Goal: Task Accomplishment & Management: Complete application form

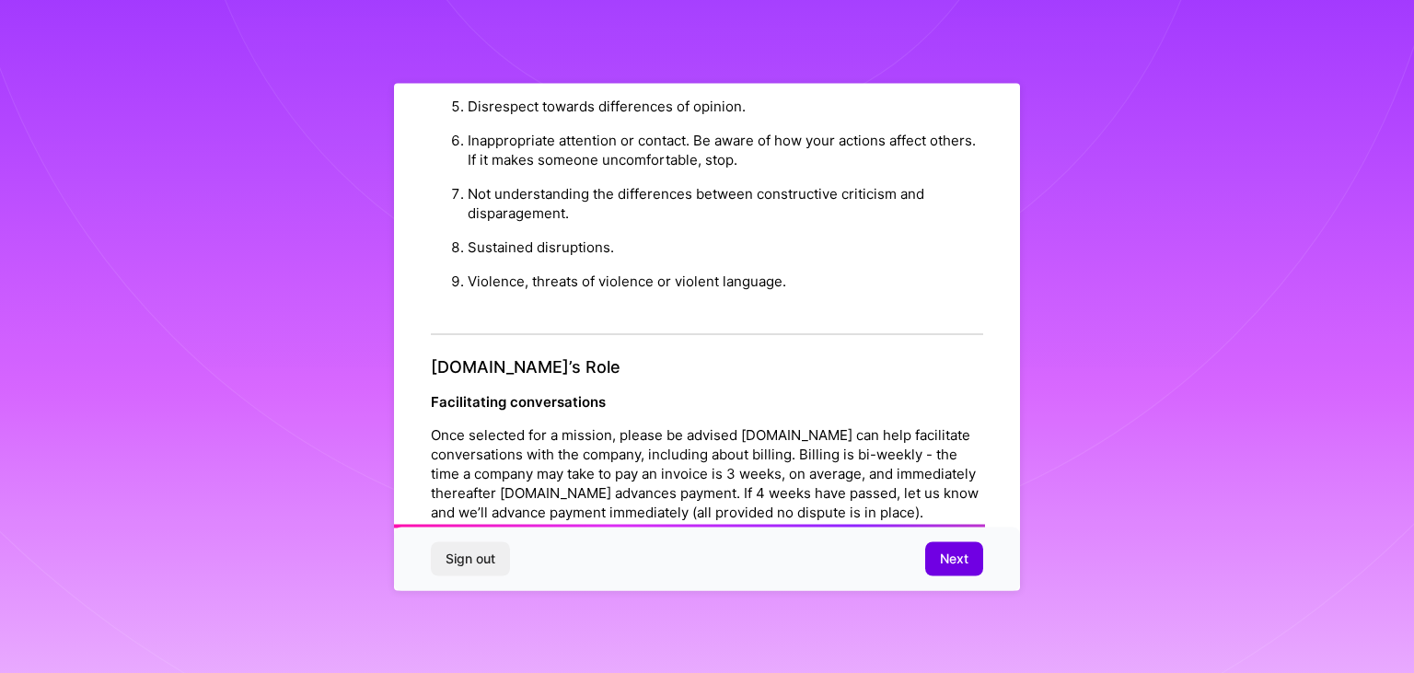
scroll to position [2024, 0]
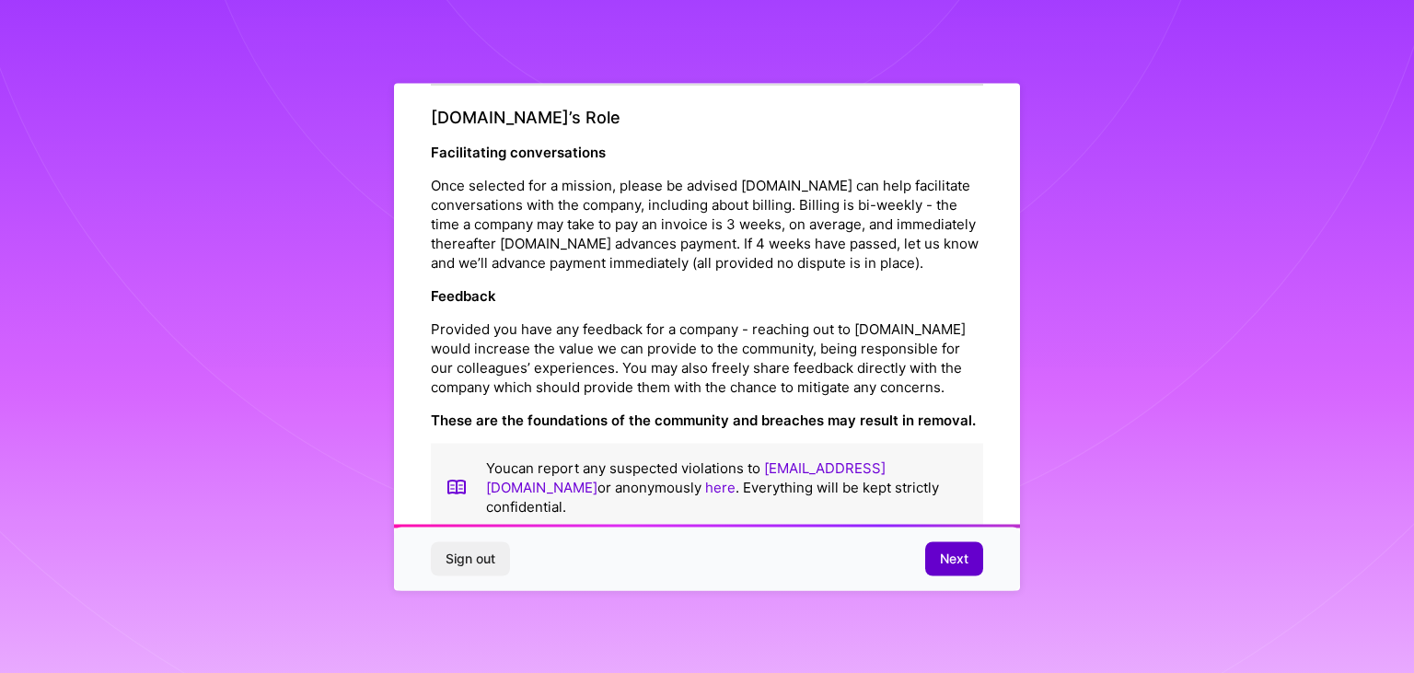
click at [945, 573] on button "Next" at bounding box center [954, 558] width 58 height 33
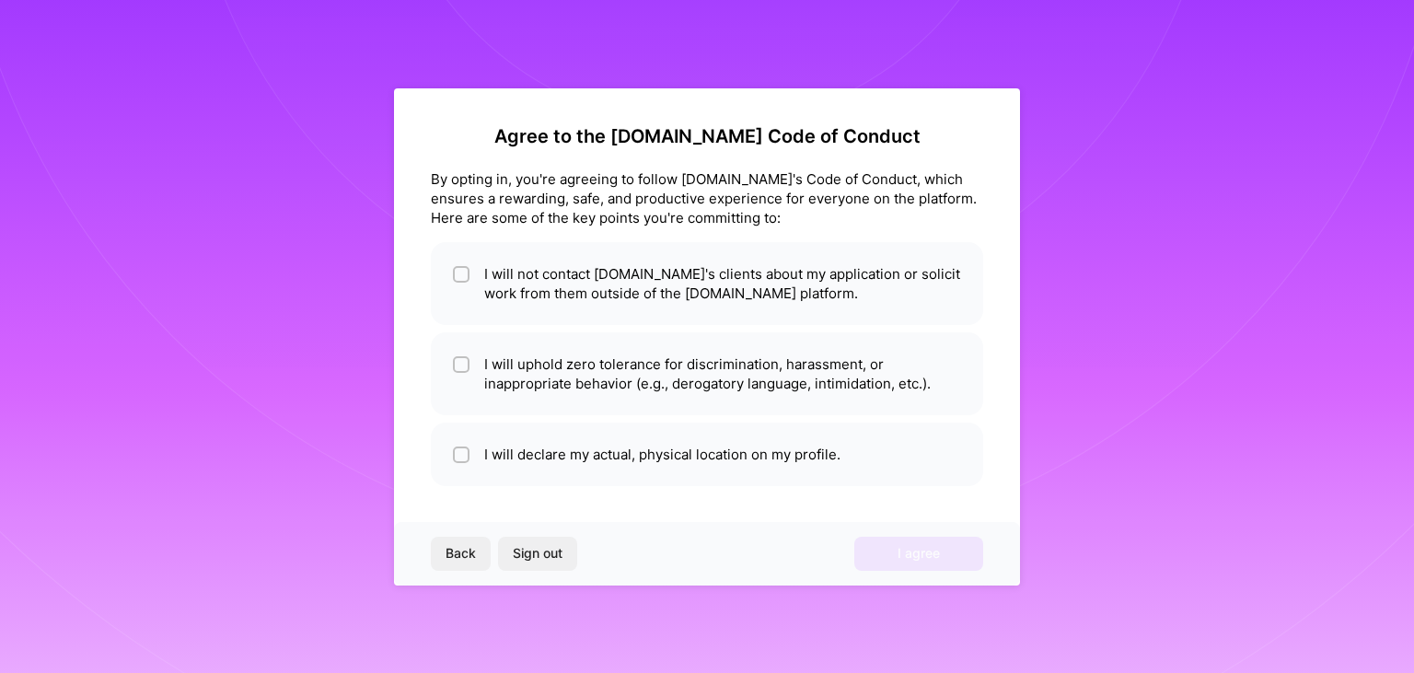
scroll to position [0, 0]
click at [639, 359] on li "I will uphold zero tolerance for discrimination, harassment, or inappropriate b…" at bounding box center [707, 373] width 552 height 83
checkbox input "true"
click at [642, 423] on li "I will declare my actual, physical location on my profile." at bounding box center [707, 455] width 552 height 64
checkbox input "true"
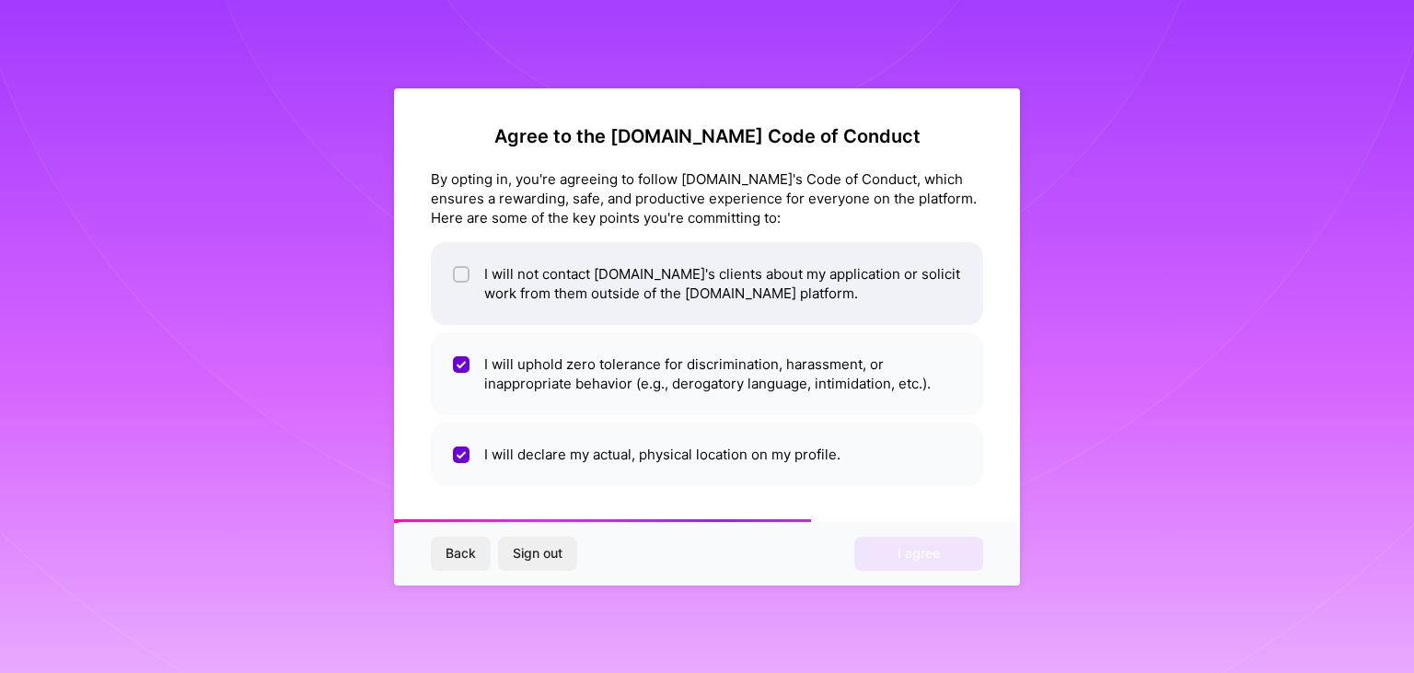
click at [637, 313] on li "I will not contact [DOMAIN_NAME]'s clients about my application or solicit work…" at bounding box center [707, 283] width 552 height 83
checkbox input "true"
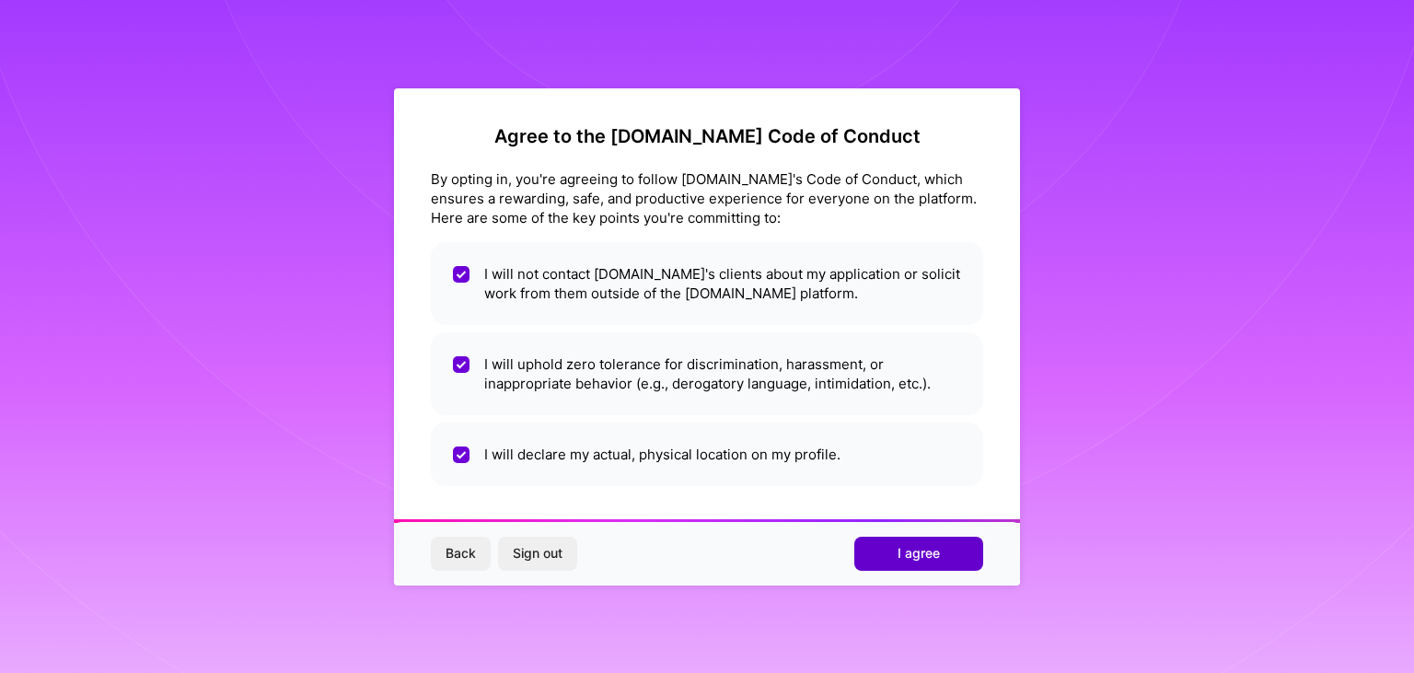
click at [878, 546] on button "I agree" at bounding box center [918, 553] width 129 height 33
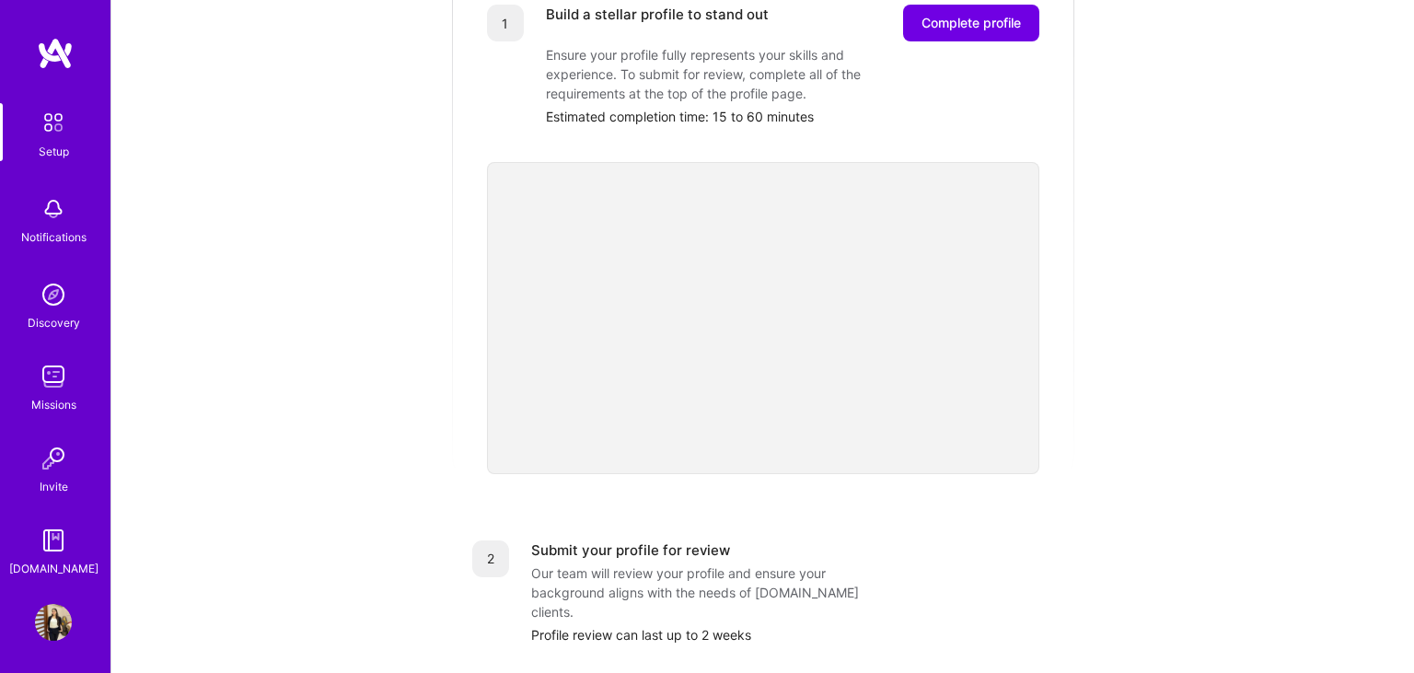
scroll to position [307, 0]
click at [1037, 626] on div "Profile review can last up to 2 weeks" at bounding box center [792, 635] width 523 height 19
